Goal: Book appointment/travel/reservation

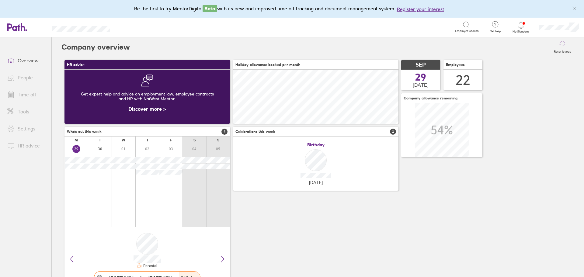
scroll to position [54, 166]
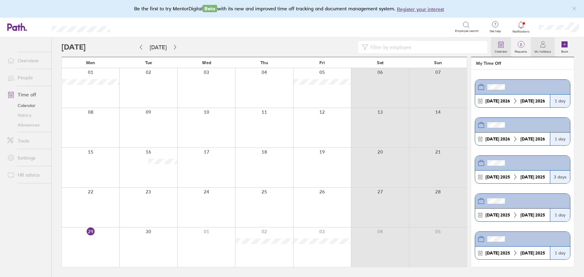
click at [499, 45] on icon at bounding box center [501, 44] width 7 height 7
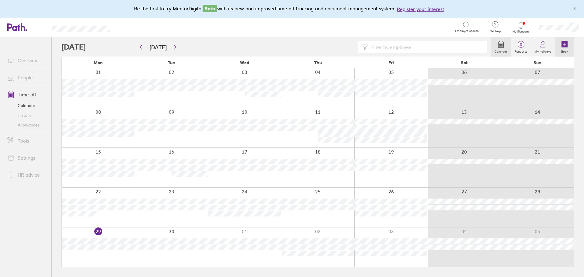
click at [567, 48] on icon at bounding box center [564, 44] width 7 height 7
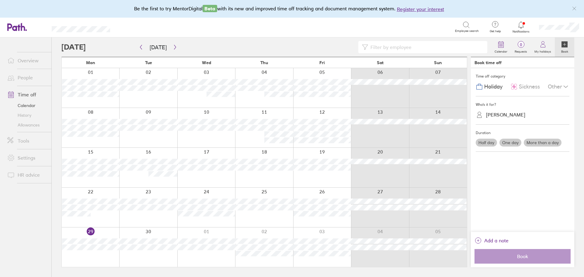
click at [532, 86] on span "Sickness" at bounding box center [529, 87] width 21 height 6
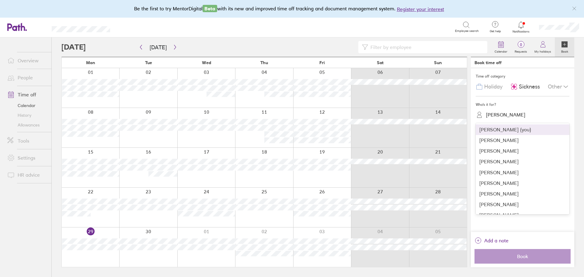
click at [530, 114] on div "Katie Rhone" at bounding box center [526, 114] width 86 height 9
click at [493, 206] on div "Leonie Mallion" at bounding box center [523, 203] width 94 height 11
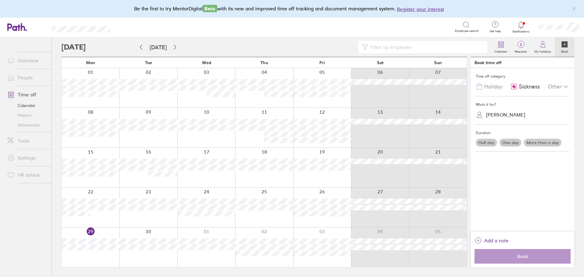
click at [513, 142] on label "One day" at bounding box center [511, 143] width 22 height 8
click at [0, 0] on input "One day" at bounding box center [0, 0] width 0 height 0
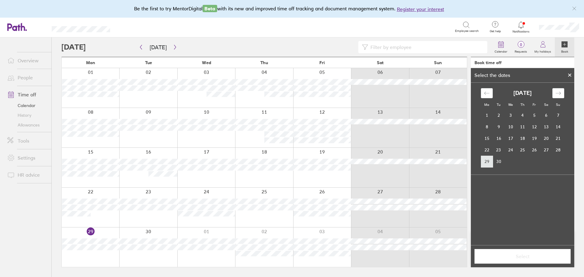
click at [485, 164] on td "29" at bounding box center [487, 162] width 12 height 12
click at [528, 255] on span "Select" at bounding box center [523, 256] width 88 height 5
click at [484, 163] on td "29" at bounding box center [487, 162] width 12 height 12
click at [519, 254] on span "Select" at bounding box center [523, 256] width 88 height 5
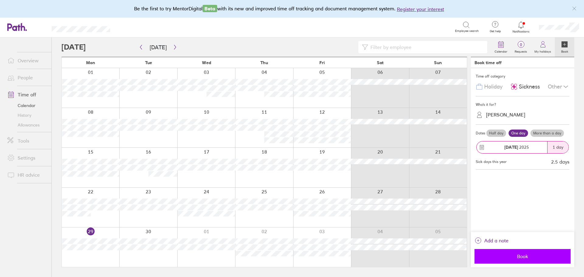
click at [521, 256] on span "Book" at bounding box center [523, 256] width 88 height 5
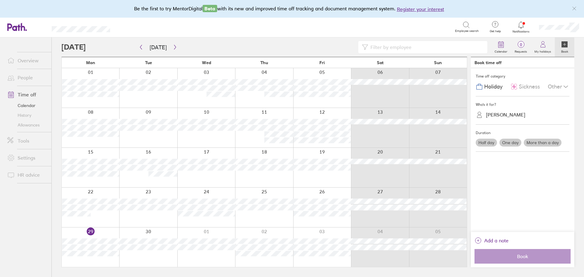
click at [521, 27] on icon at bounding box center [521, 24] width 7 height 7
